Goal: Information Seeking & Learning: Learn about a topic

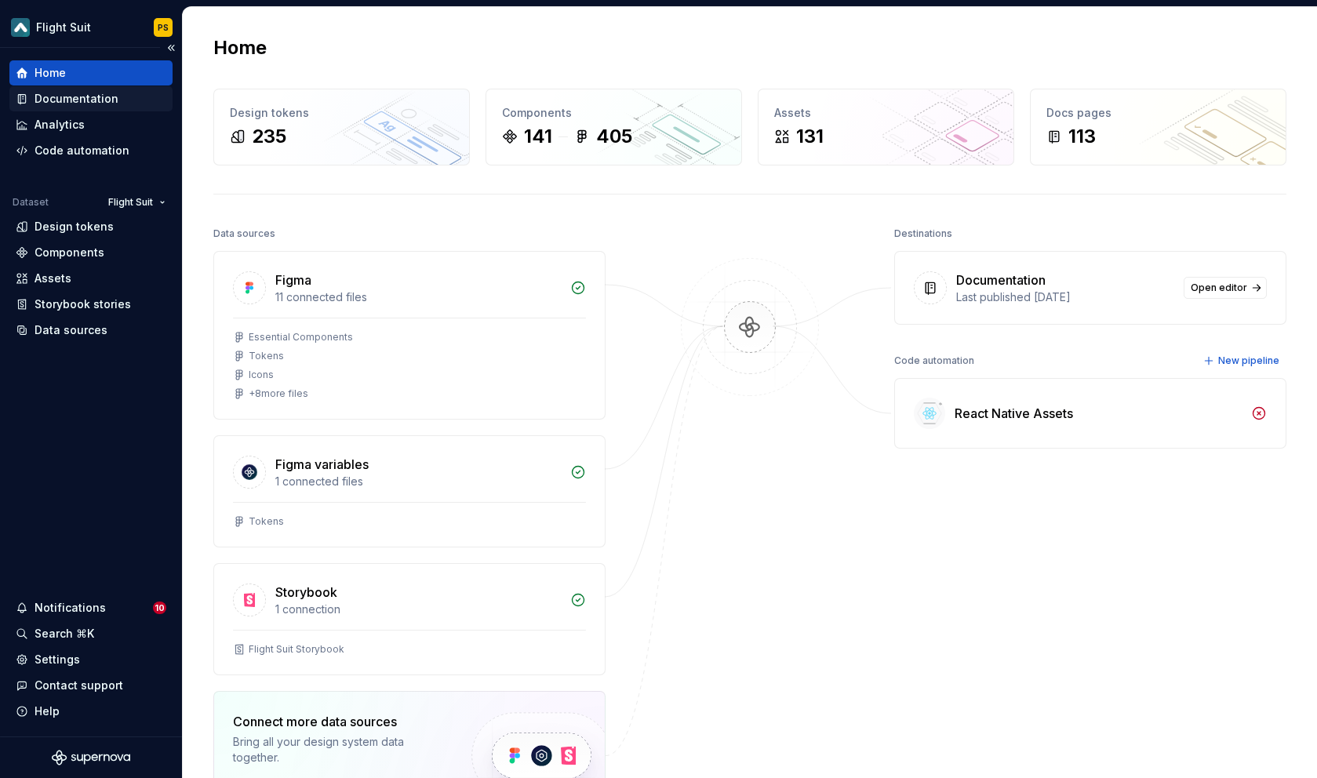
click at [120, 98] on div "Documentation" at bounding box center [91, 99] width 151 height 16
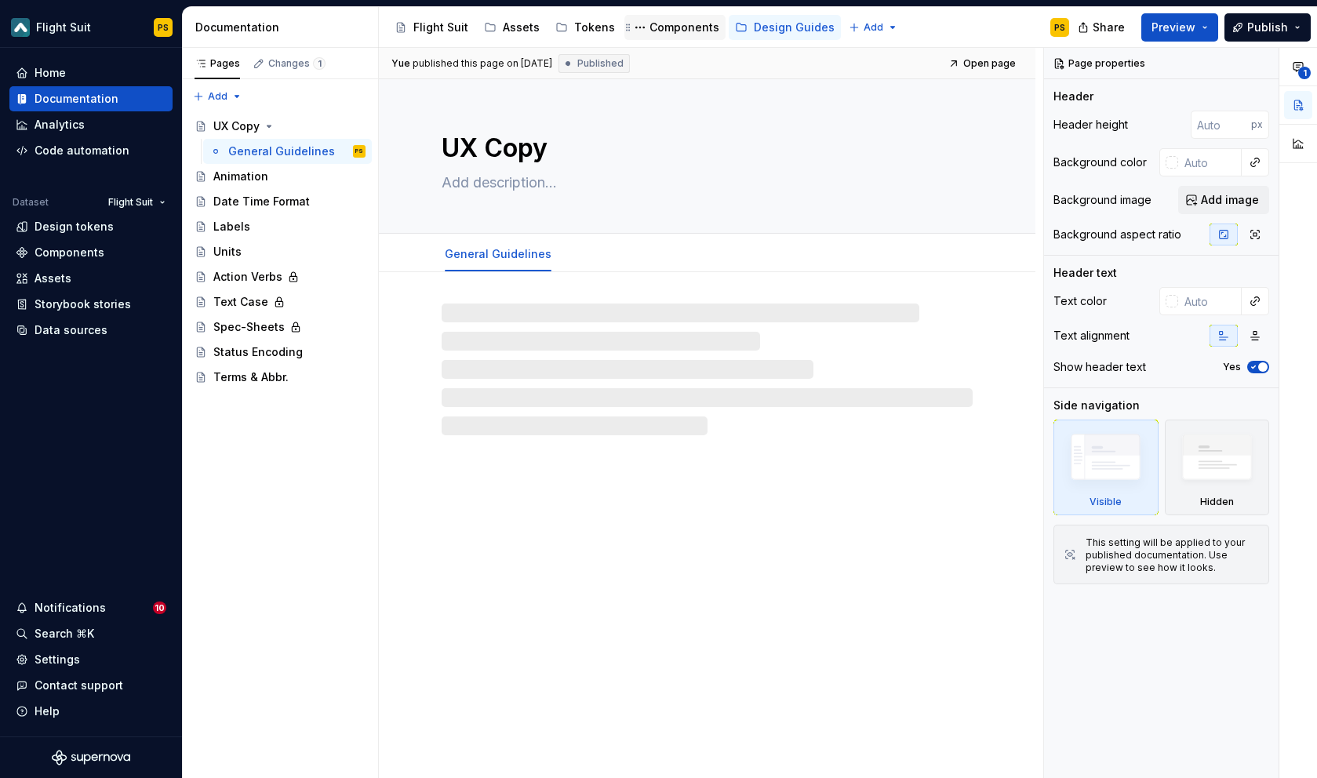
click at [650, 31] on div "Components" at bounding box center [685, 28] width 70 height 16
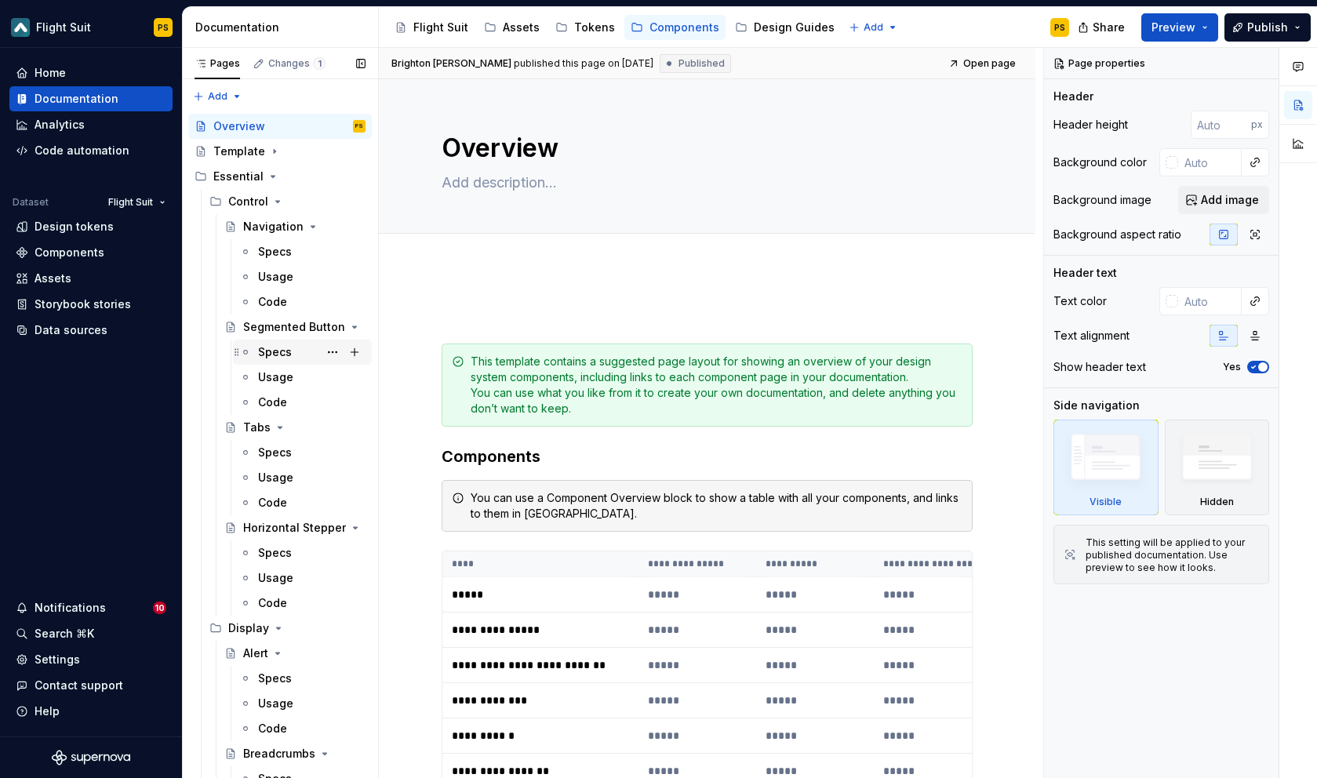
click at [279, 360] on div "Specs" at bounding box center [311, 352] width 107 height 22
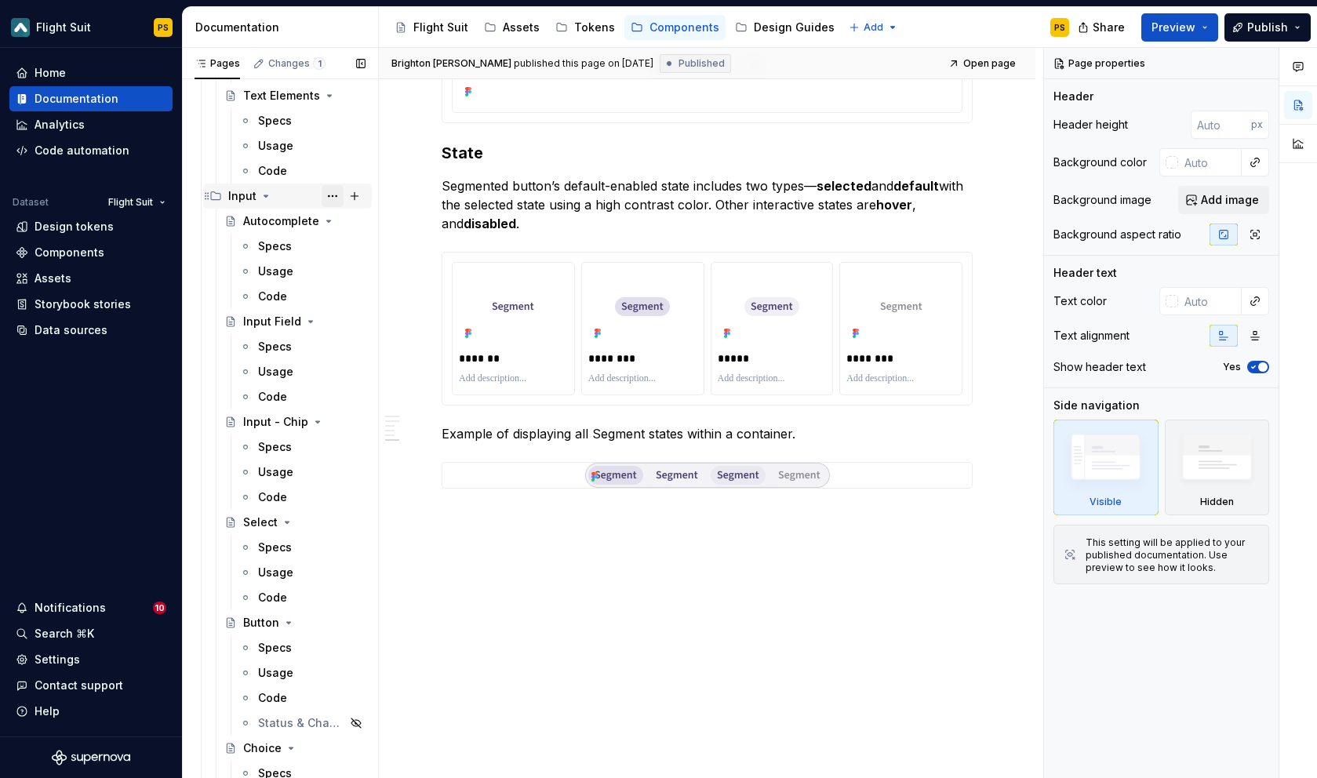
scroll to position [1566, 0]
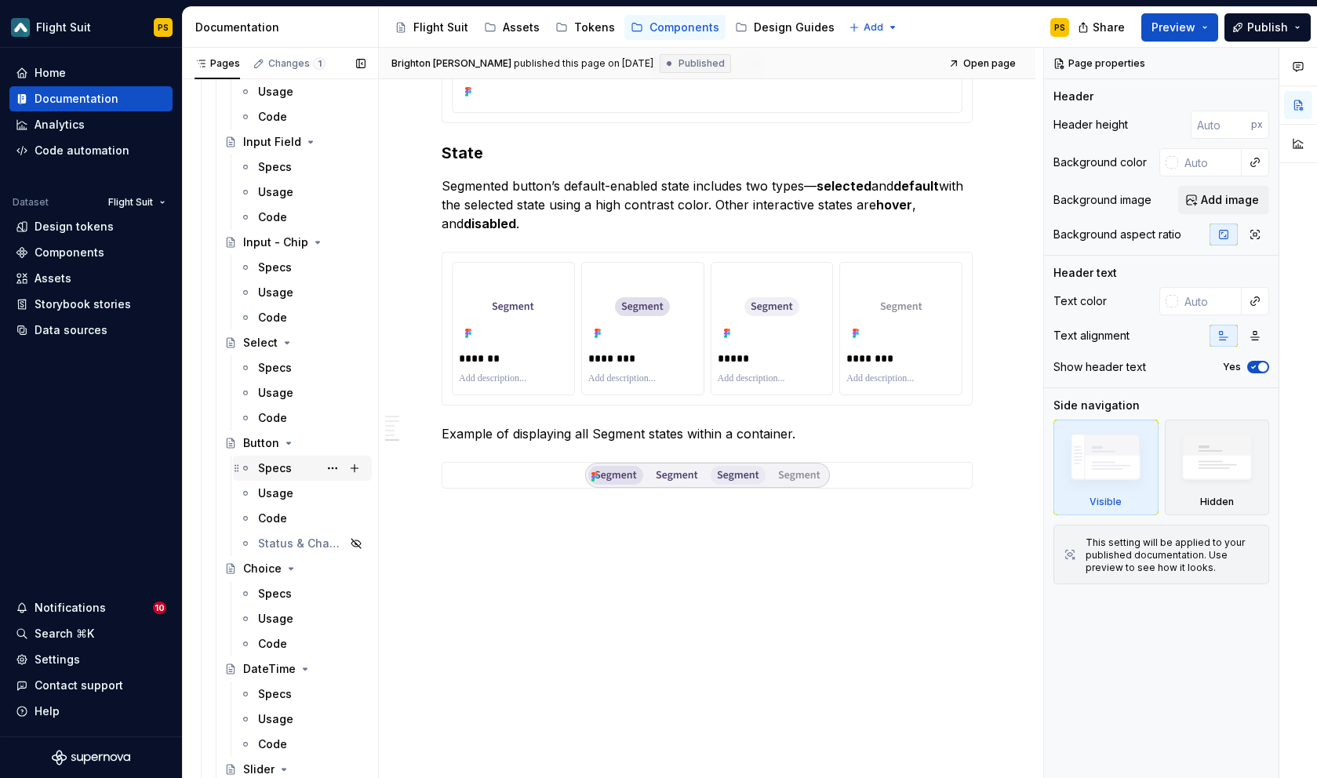
click at [268, 468] on div "Specs" at bounding box center [275, 469] width 34 height 16
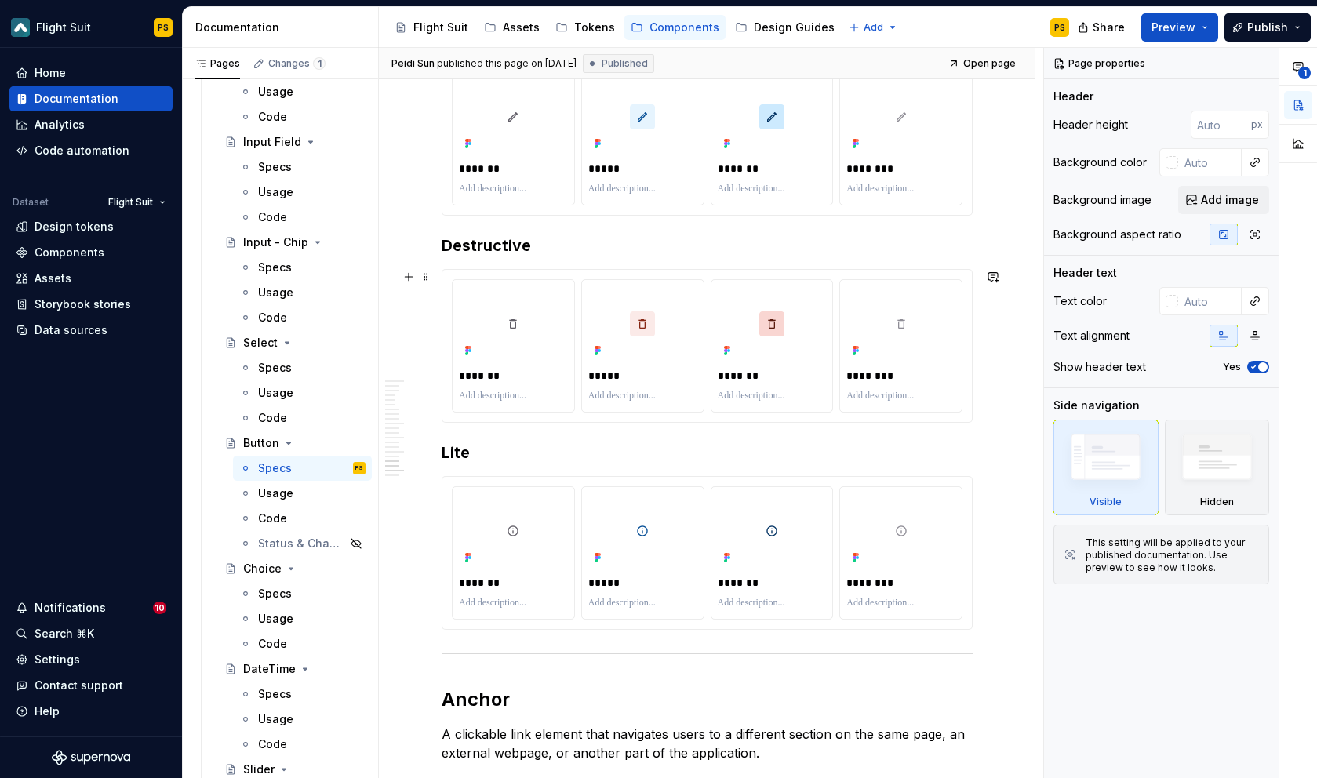
scroll to position [3564, 0]
click at [681, 267] on div "******* ***** ******* ********" at bounding box center [707, 343] width 530 height 152
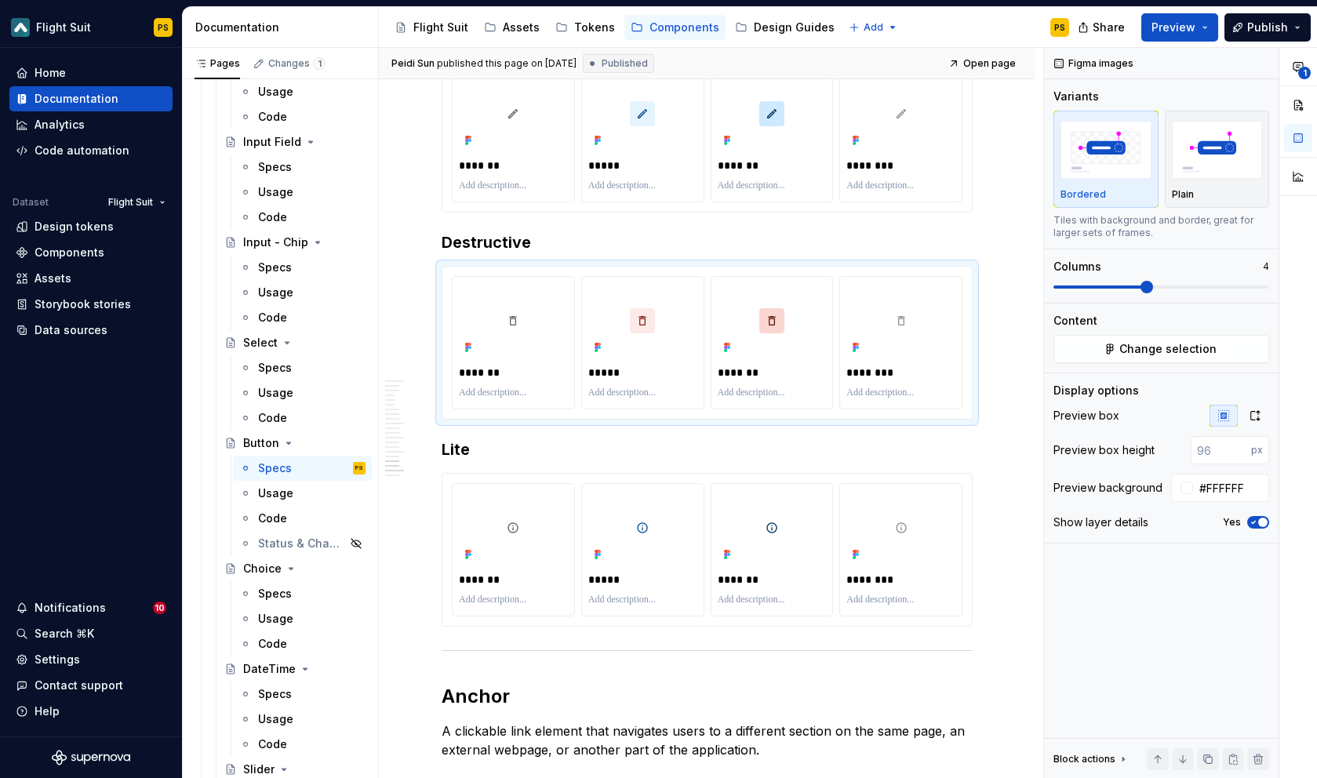
type textarea "*"
